Goal: Task Accomplishment & Management: Use online tool/utility

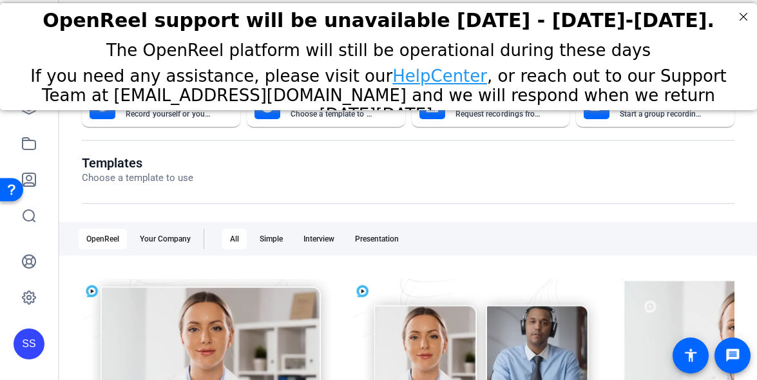
click at [15, 345] on div "SS" at bounding box center [29, 343] width 31 height 31
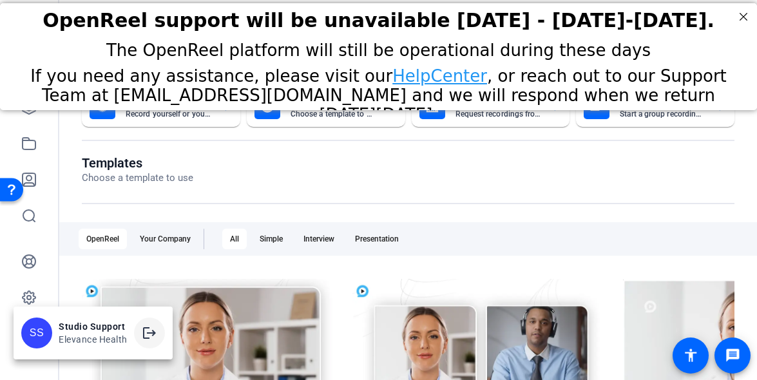
click at [157, 330] on button "logout" at bounding box center [149, 332] width 31 height 31
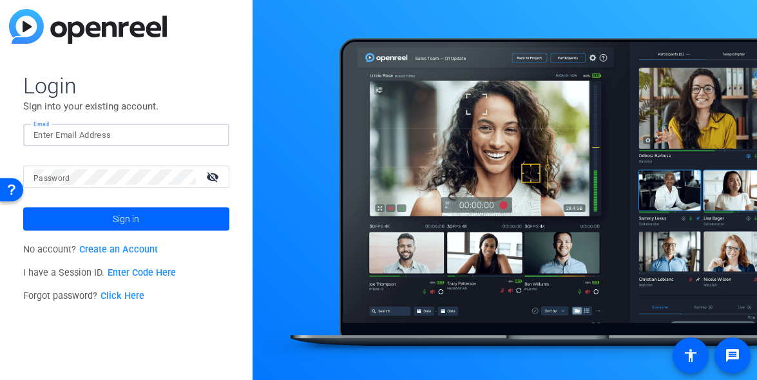
click at [140, 137] on input "Email" at bounding box center [125, 134] width 185 height 15
click at [206, 136] on img at bounding box center [207, 134] width 9 height 15
type input "[EMAIL_ADDRESS][DOMAIN_NAME]"
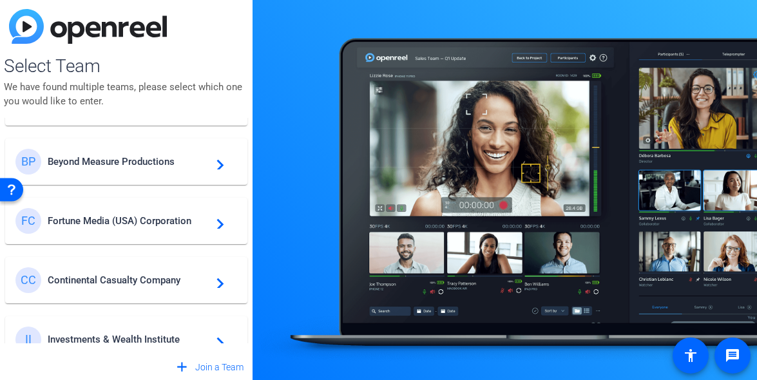
scroll to position [355, 0]
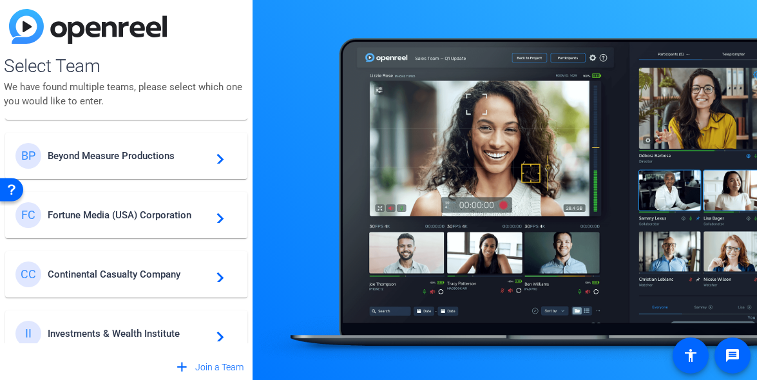
click at [144, 325] on div "II Investments & Wealth Institute navigate_next" at bounding box center [126, 334] width 222 height 26
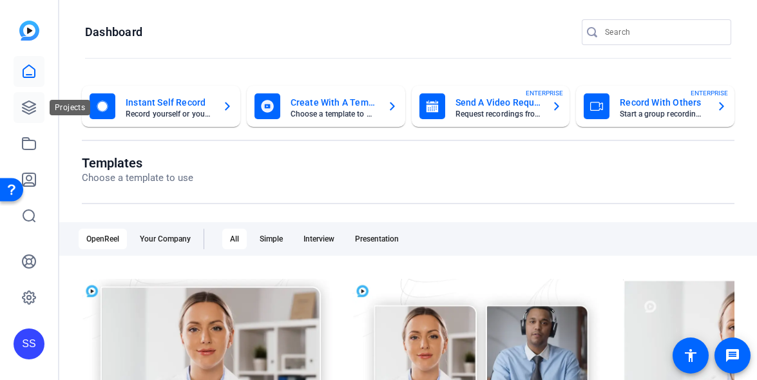
click at [29, 116] on link at bounding box center [29, 107] width 31 height 31
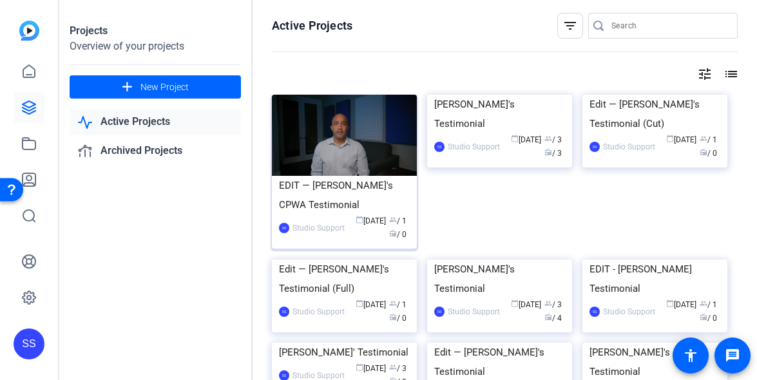
click at [322, 196] on div "EDIT — [PERSON_NAME]'s CPWA Testimonial" at bounding box center [344, 195] width 131 height 39
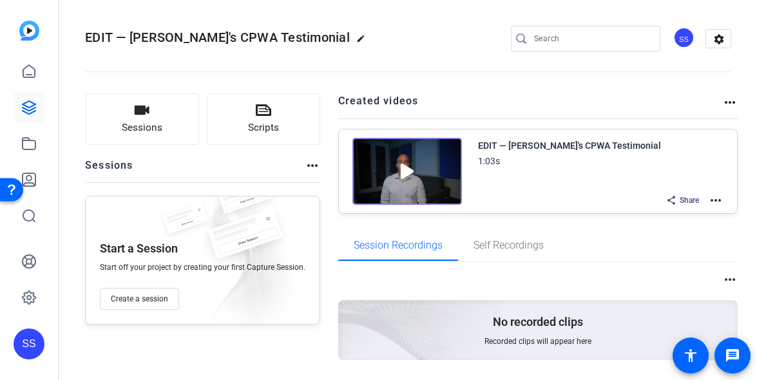
click at [719, 202] on mat-icon "more_horiz" at bounding box center [715, 200] width 15 height 15
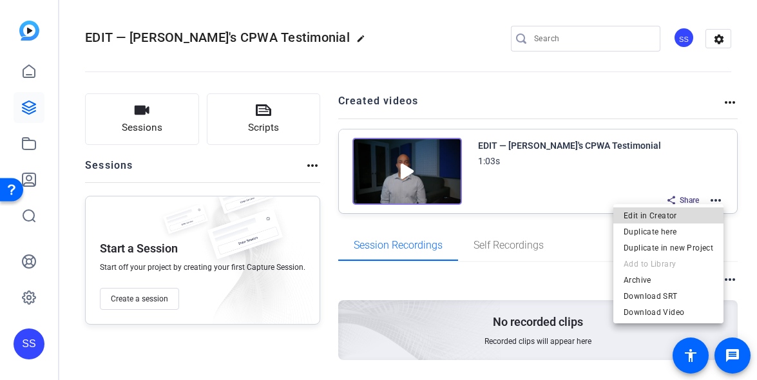
click at [700, 209] on span "Edit in Creator" at bounding box center [668, 215] width 90 height 15
